Goal: Find specific page/section: Find specific page/section

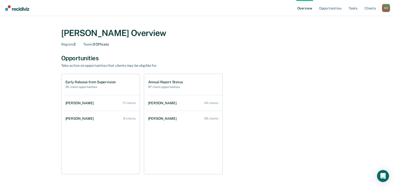
click at [94, 37] on div "[PERSON_NAME] Overview" at bounding box center [197, 33] width 272 height 10
click at [352, 9] on link "Tasks" at bounding box center [353, 8] width 11 height 16
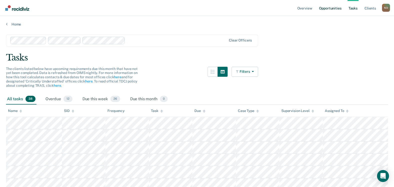
click at [328, 7] on link "Opportunities" at bounding box center [330, 8] width 24 height 16
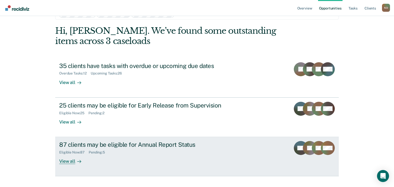
scroll to position [25, 0]
